Goal: Transaction & Acquisition: Purchase product/service

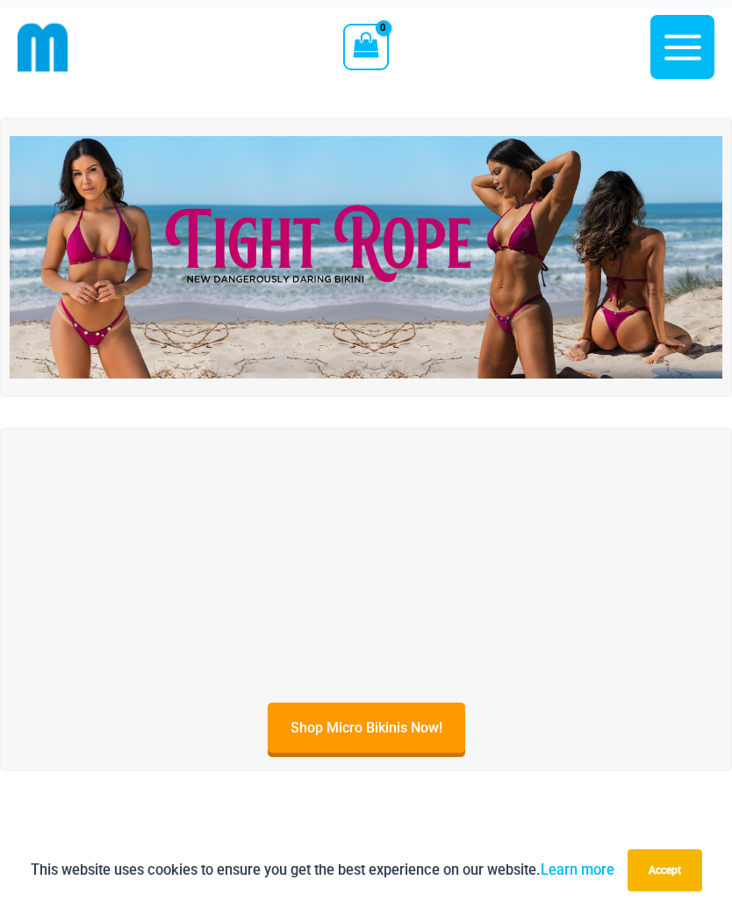
scroll to position [32, 0]
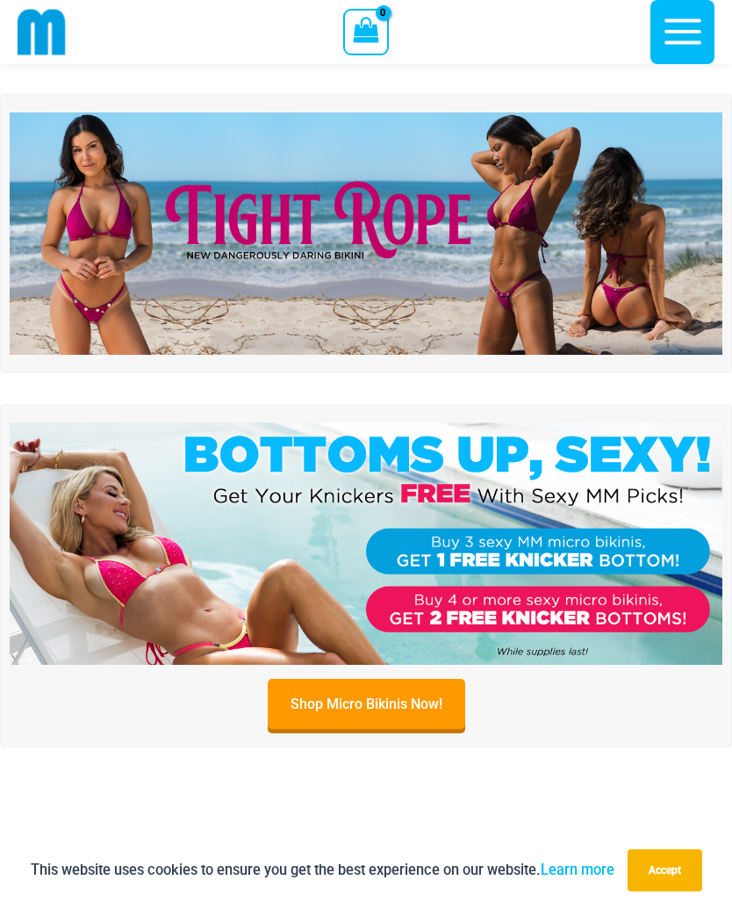
click at [572, 203] on img at bounding box center [366, 233] width 713 height 242
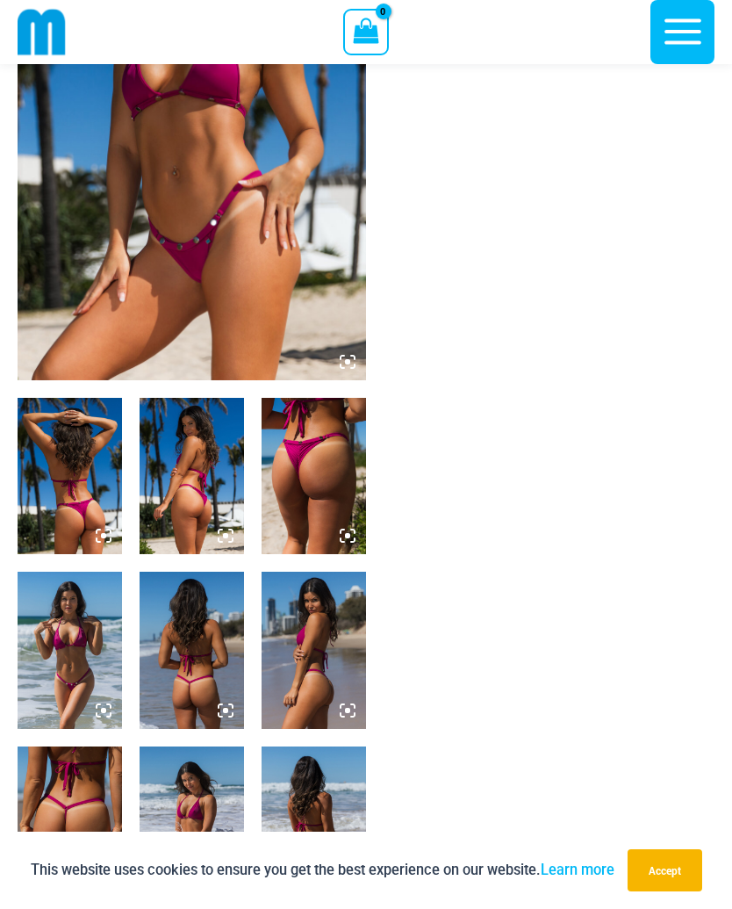
scroll to position [288, 0]
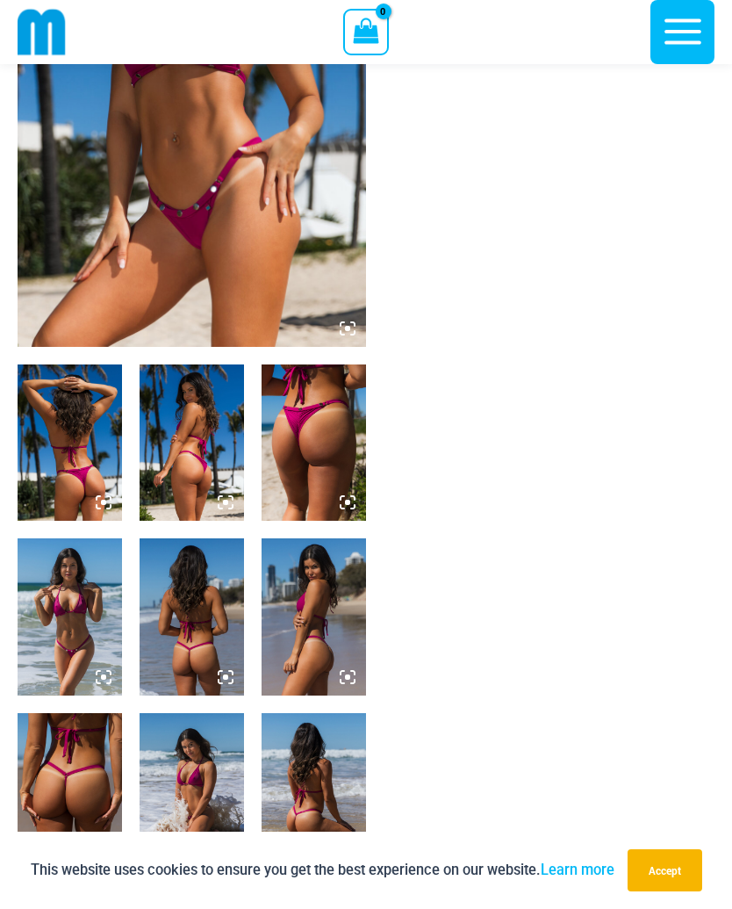
click at [350, 467] on img at bounding box center [314, 442] width 104 height 156
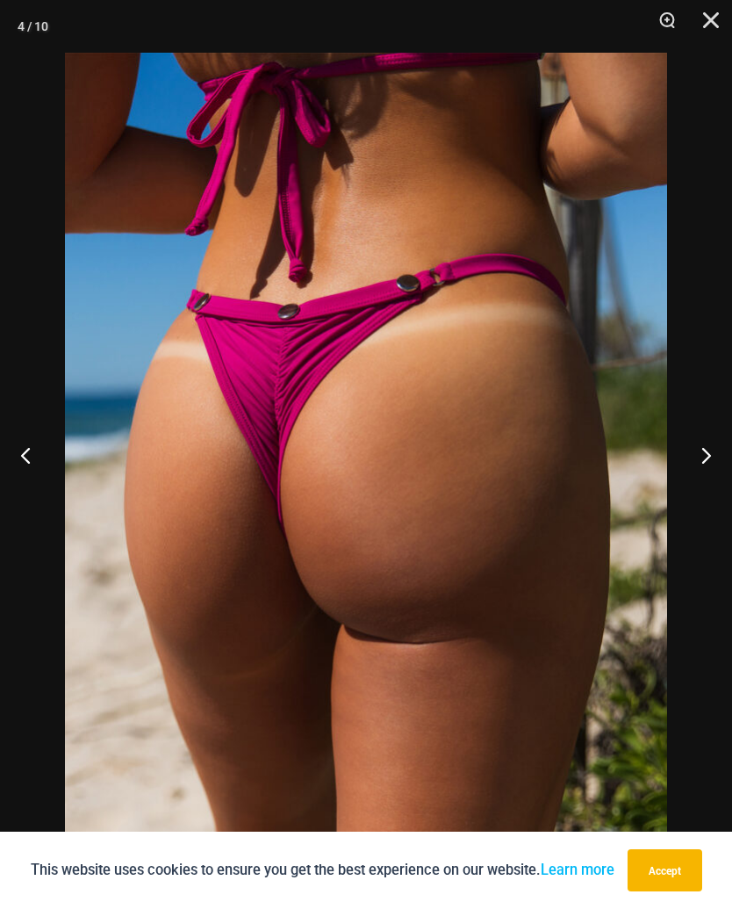
click at [722, 28] on button "Close" at bounding box center [705, 26] width 44 height 53
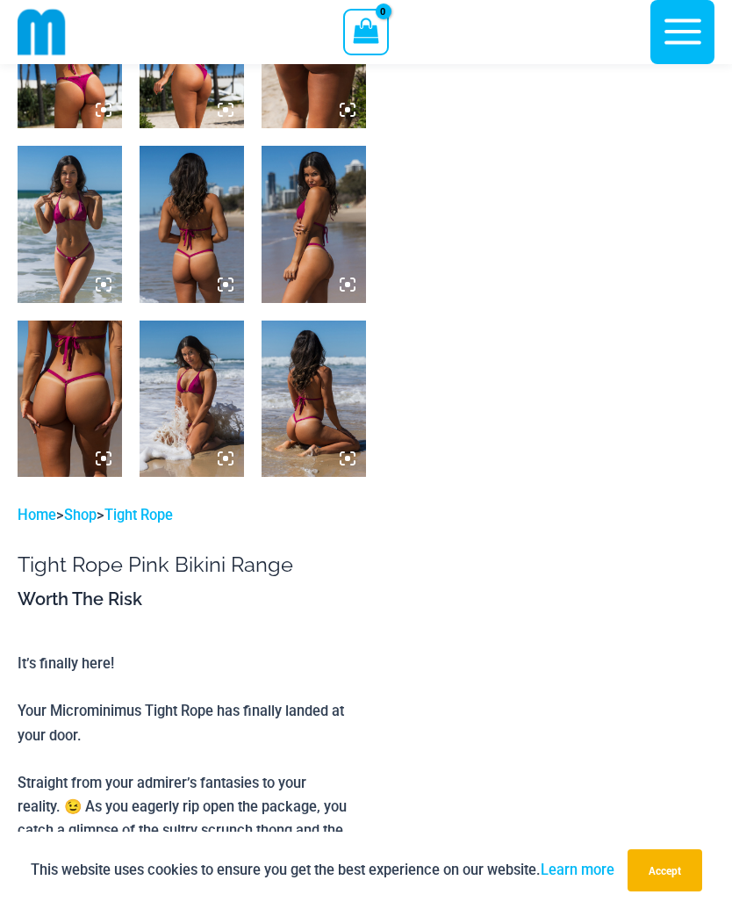
scroll to position [699, 0]
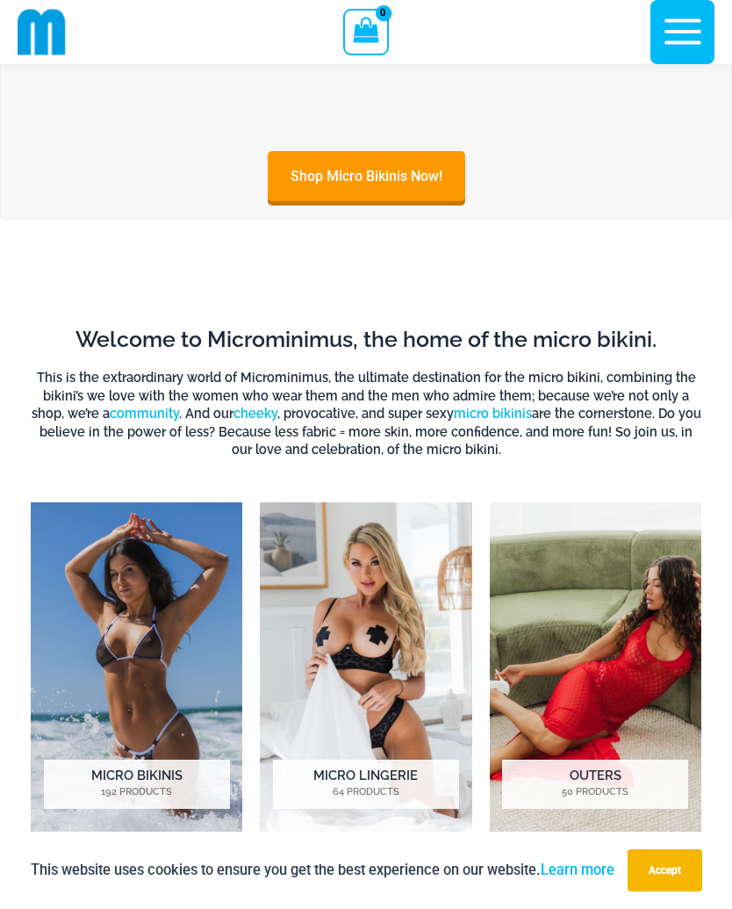
scroll to position [584, 0]
